Goal: Task Accomplishment & Management: Manage account settings

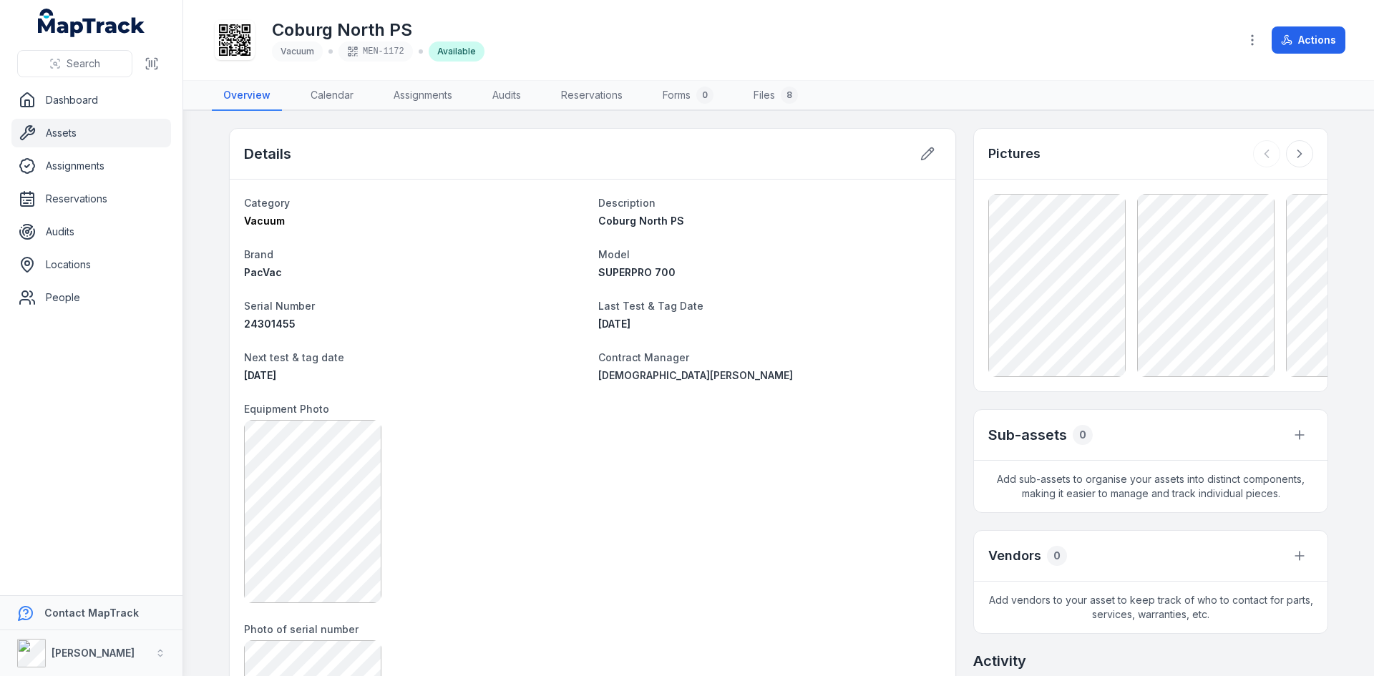
drag, startPoint x: 543, startPoint y: 404, endPoint x: 553, endPoint y: 405, distance: 9.3
click at [553, 405] on dt "Equipment Photo" at bounding box center [592, 408] width 697 height 17
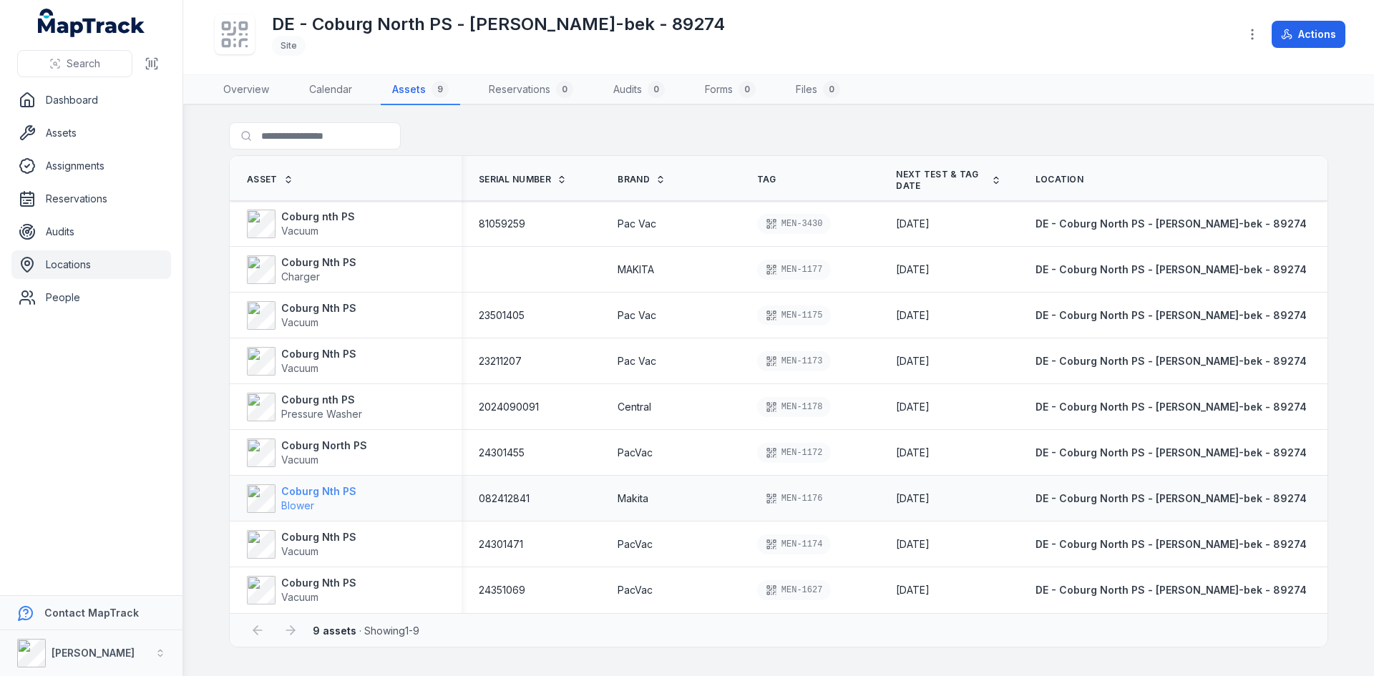
click at [291, 495] on strong "Coburg Nth PS" at bounding box center [318, 492] width 75 height 14
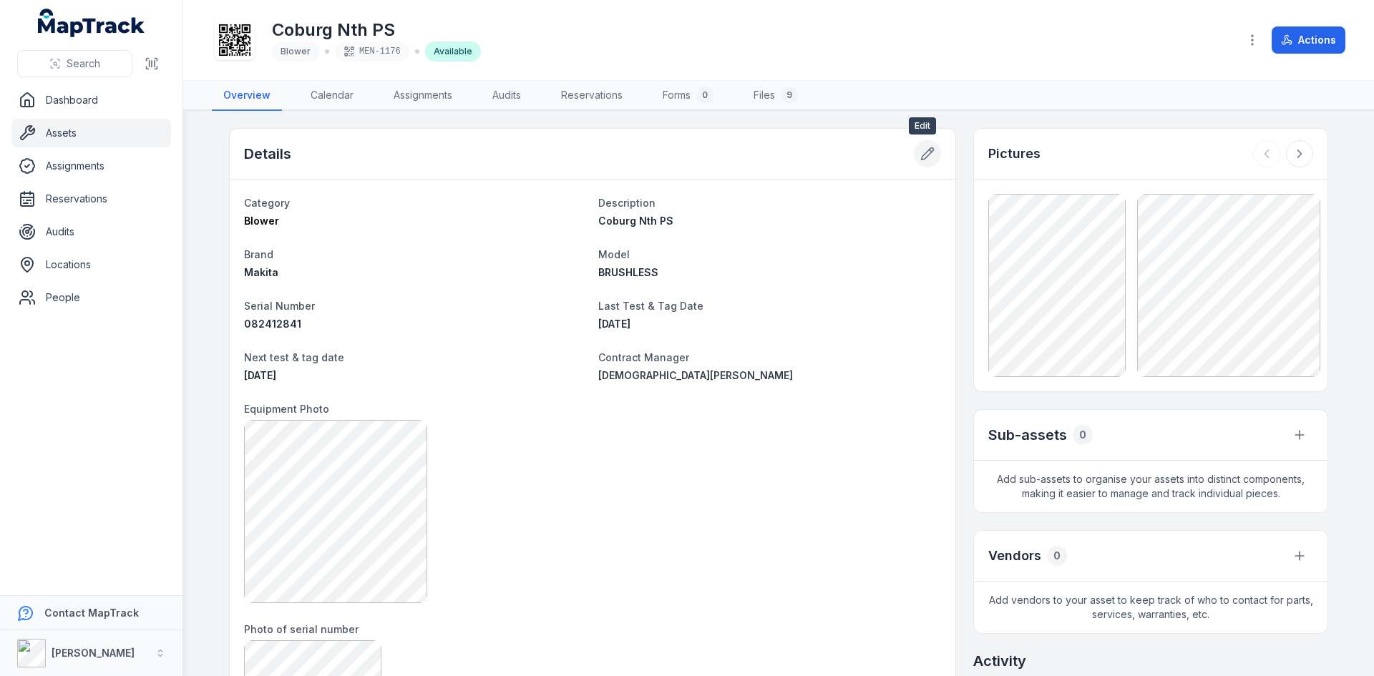
click at [914, 152] on button at bounding box center [927, 153] width 27 height 27
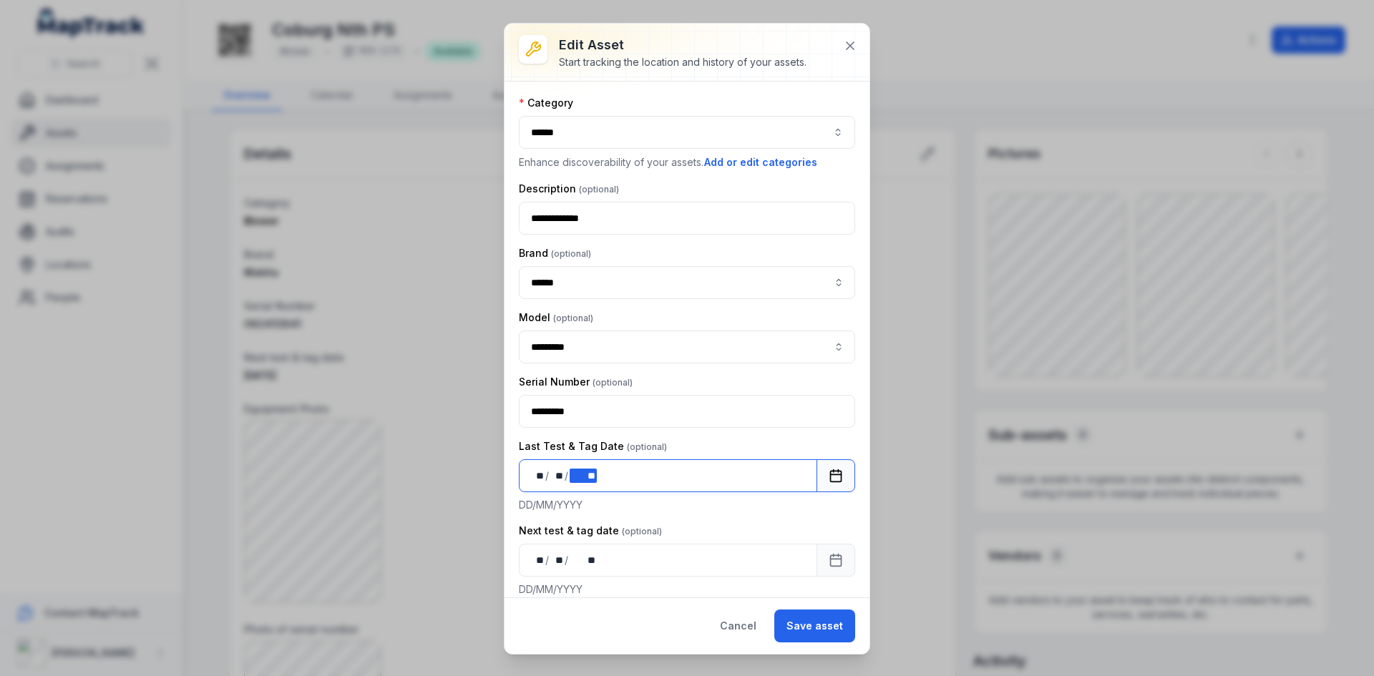
click at [608, 480] on div "** ** / ** ** / **** **" at bounding box center [668, 476] width 299 height 33
click at [815, 620] on button "Save asset" at bounding box center [815, 626] width 81 height 33
